Goal: Task Accomplishment & Management: Complete application form

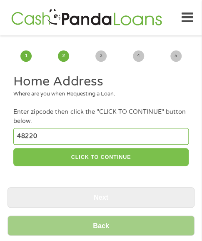
type input "48220"
click at [42, 157] on button "CLICK TO CONTINUE" at bounding box center [100, 157] width 175 height 18
type input "48220"
type input "Ferndale"
select select "[US_STATE]"
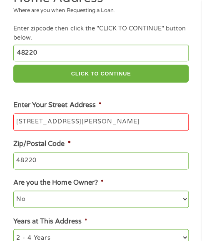
scroll to position [209, 0]
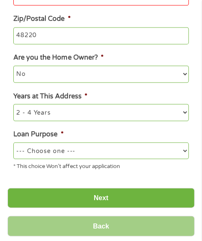
type input "[STREET_ADDRESS][PERSON_NAME]"
click at [88, 162] on div "* This choice Won’t affect your application" at bounding box center [100, 164] width 175 height 11
drag, startPoint x: 88, startPoint y: 154, endPoint x: 84, endPoint y: 153, distance: 4.7
click at [88, 154] on select "--- Choose one --- Pay Bills Debt Consolidation Home Improvement Major Purchase…" at bounding box center [100, 150] width 175 height 17
select select "other"
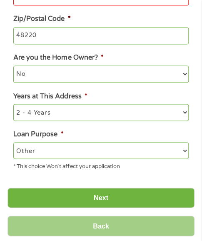
click at [13, 143] on select "--- Choose one --- Pay Bills Debt Consolidation Home Improvement Major Purchase…" at bounding box center [100, 150] width 175 height 17
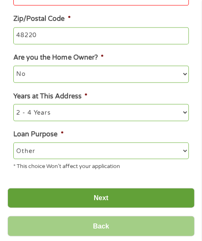
click at [74, 203] on input "Next" at bounding box center [101, 198] width 187 height 20
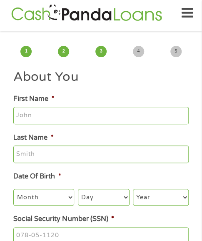
scroll to position [0, 0]
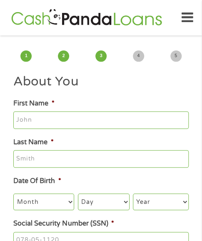
type input "[PERSON_NAME]"
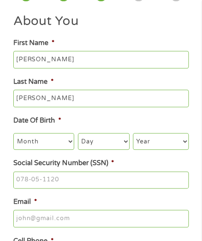
scroll to position [83, 0]
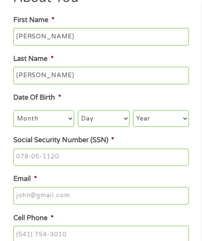
click at [55, 115] on select "Month 1 2 3 4 5 6 7 8 9 10 11 12" at bounding box center [43, 118] width 61 height 17
select select "9"
click at [13, 111] on select "Month 1 2 3 4 5 6 7 8 9 10 11 12" at bounding box center [43, 118] width 61 height 17
click at [98, 123] on select "Day 1 2 3 4 5 6 7 8 9 10 11 12 13 14 15 16 17 18 19 20 21 22 23 24 25 26 27 28 …" at bounding box center [104, 118] width 52 height 17
select select "25"
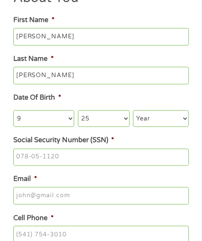
click at [78, 111] on select "Day 1 2 3 4 5 6 7 8 9 10 11 12 13 14 15 16 17 18 19 20 21 22 23 24 25 26 27 28 …" at bounding box center [104, 118] width 52 height 17
click at [173, 121] on select "Year [DATE] 2006 2005 2004 2003 2002 2001 2000 1999 1998 1997 1996 1995 1994 19…" at bounding box center [161, 118] width 56 height 17
select select "1964"
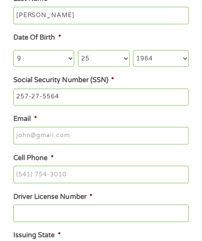
scroll to position [167, 0]
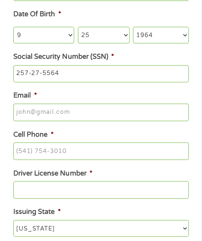
type input "257-27-5564"
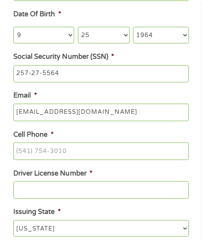
type input "[EMAIL_ADDRESS][DOMAIN_NAME]"
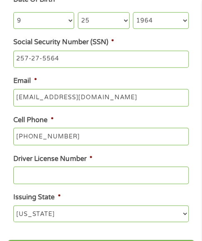
scroll to position [250, 0]
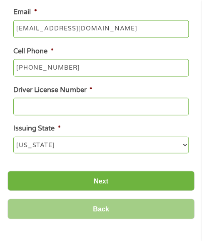
type input "[PHONE_NUMBER]"
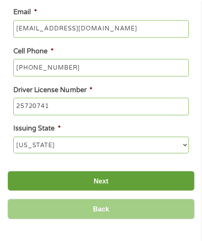
type input "25720741"
click at [90, 178] on input "Next" at bounding box center [101, 181] width 187 height 20
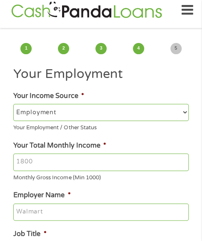
scroll to position [0, 0]
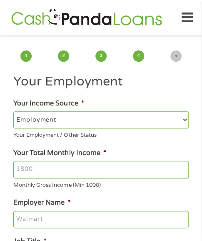
click at [92, 165] on input "Your Total Monthly Income *" at bounding box center [100, 170] width 175 height 18
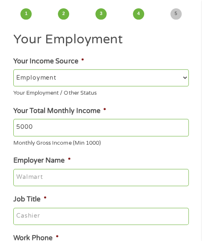
scroll to position [83, 0]
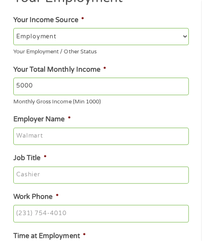
type input "5000"
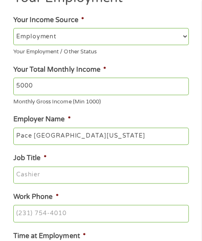
type input "Pace [GEOGRAPHIC_DATA][US_STATE]"
click at [82, 168] on input "Job Title *" at bounding box center [100, 176] width 175 height 18
type input "Manager"
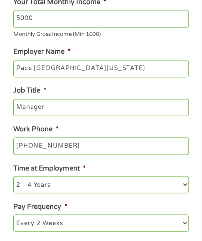
scroll to position [250, 0]
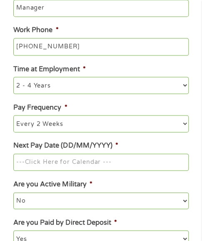
type input "[PHONE_NUMBER]"
click at [114, 161] on input "Next Pay Date (DD/MM/YYYY) *" at bounding box center [100, 163] width 175 height 18
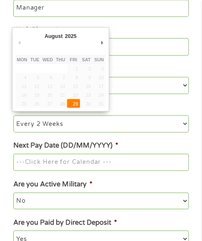
type input "[DATE]"
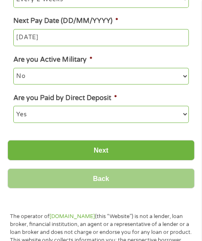
scroll to position [376, 0]
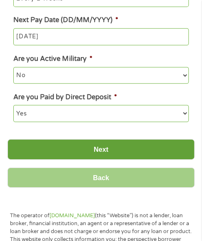
click at [119, 157] on input "Next" at bounding box center [101, 149] width 187 height 20
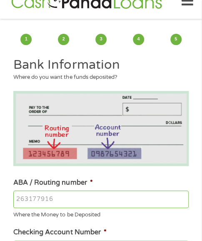
scroll to position [42, 0]
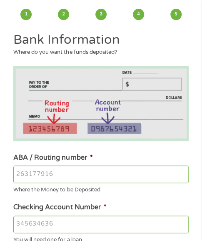
type input "072000915"
type input "8180860206"
click at [123, 172] on input "072000915" at bounding box center [100, 175] width 175 height 18
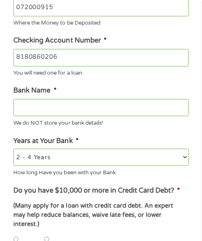
type input "PNC BANK [US_STATE]"
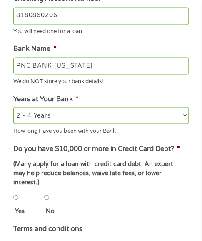
type input "072000915"
click at [44, 189] on input "No" at bounding box center [46, 197] width 5 height 17
radio input "true"
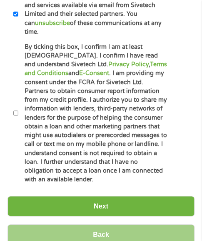
scroll to position [543, 0]
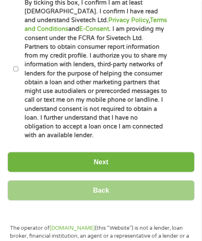
click at [70, 56] on label "By ticking this box, I confirm I am at least [DEMOGRAPHIC_DATA]. I confirm I ha…" at bounding box center [92, 69] width 149 height 142
click at [18, 61] on input "By ticking this box, I confirm I am at least [DEMOGRAPHIC_DATA]. I confirm I ha…" at bounding box center [15, 69] width 5 height 17
checkbox input "true"
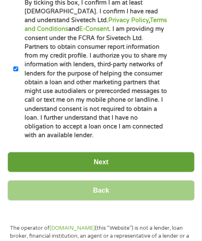
click at [76, 152] on input "Next" at bounding box center [101, 162] width 187 height 20
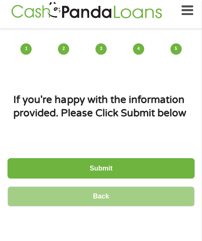
scroll to position [0, 0]
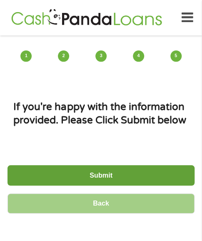
click at [112, 170] on input "Submit" at bounding box center [101, 175] width 187 height 20
